Goal: Find contact information: Find contact information

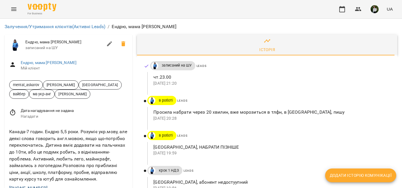
scroll to position [96, 0]
drag, startPoint x: 17, startPoint y: 96, endPoint x: 4, endPoint y: 97, distance: 13.3
copy link "[PHONE_NUMBER]"
drag, startPoint x: 237, startPoint y: 49, endPoint x: 233, endPoint y: 45, distance: 5.7
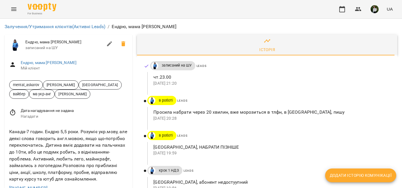
click at [237, 144] on p "[GEOGRAPHIC_DATA], НАБРАТИ ПІЗНІШЕ" at bounding box center [270, 147] width 235 height 7
